Goal: Task Accomplishment & Management: Manage account settings

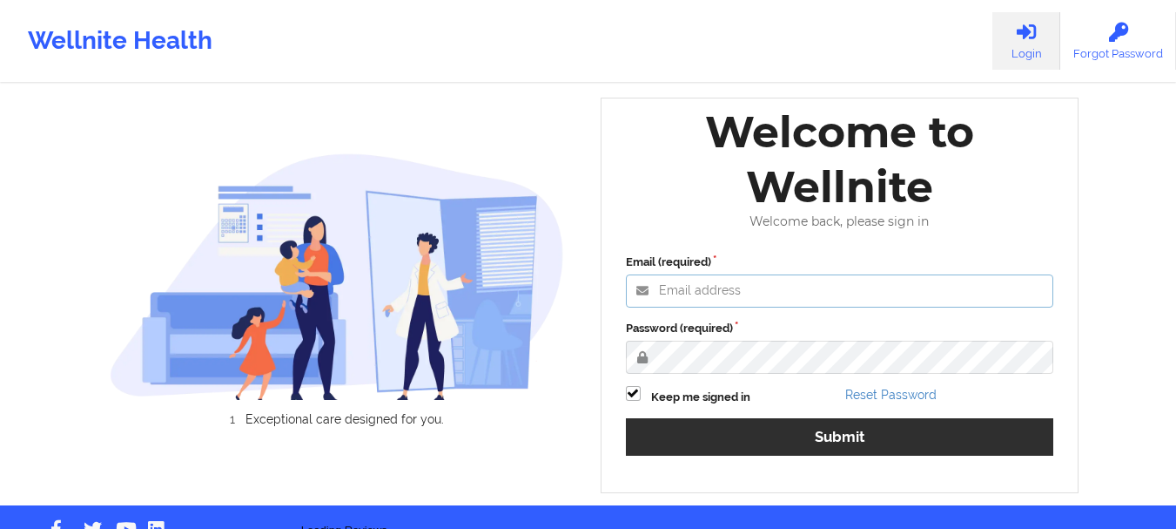
type input "[EMAIL_ADDRESS][DOMAIN_NAME]"
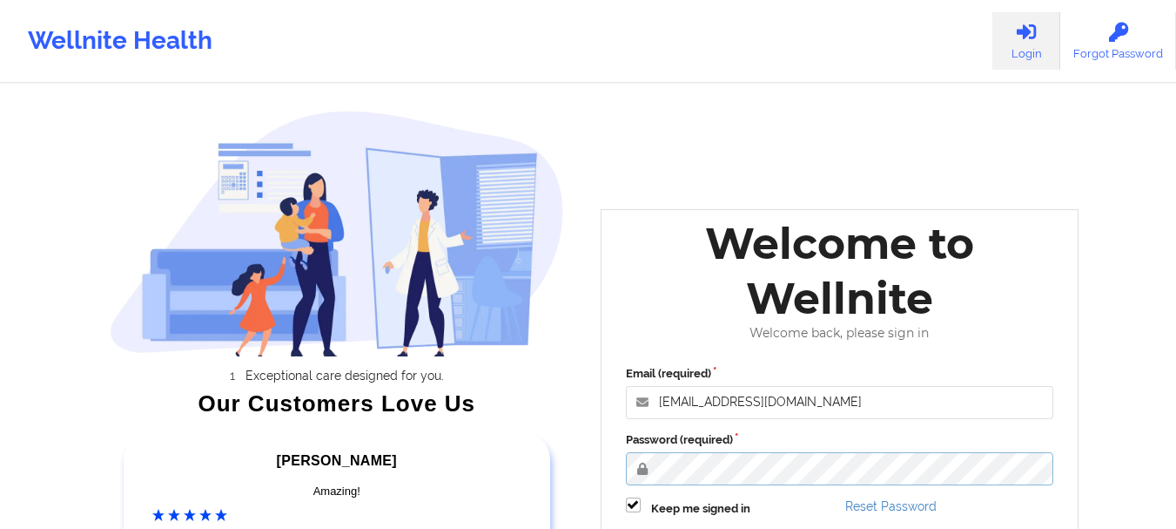
scroll to position [205, 0]
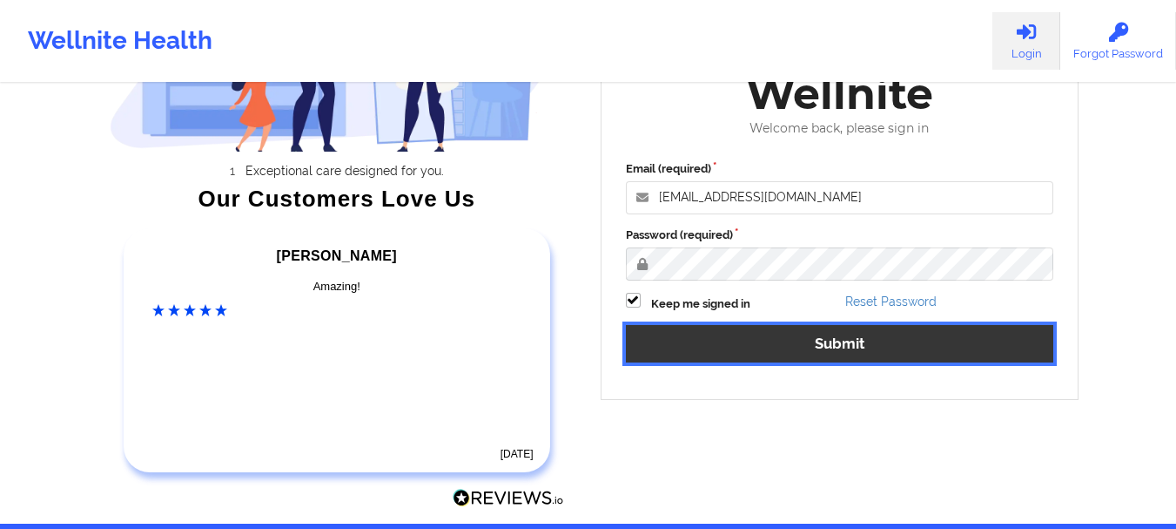
click at [862, 348] on button "Submit" at bounding box center [840, 343] width 428 height 37
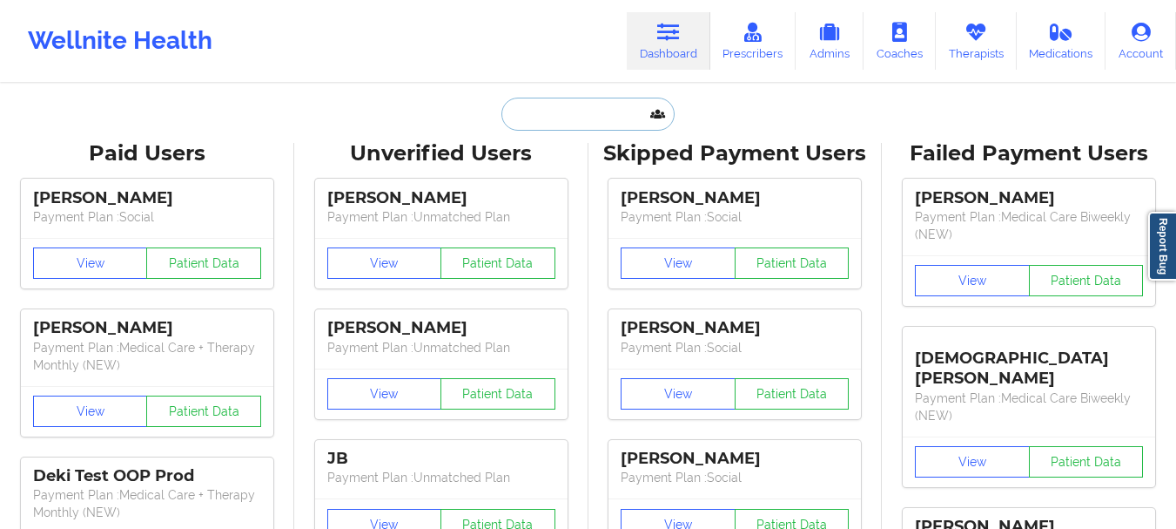
click at [549, 104] on input "text" at bounding box center [588, 114] width 172 height 33
